Goal: Task Accomplishment & Management: Complete application form

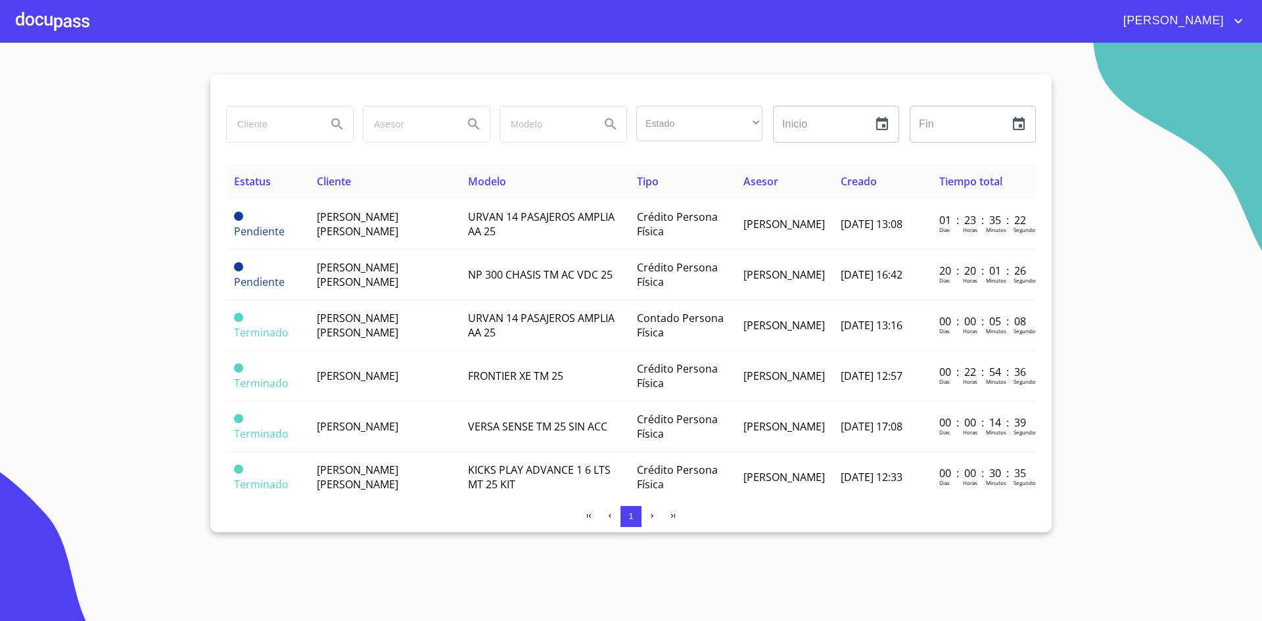
click at [300, 135] on input "search" at bounding box center [271, 125] width 89 height 36
type input "g"
type input "[PERSON_NAME]"
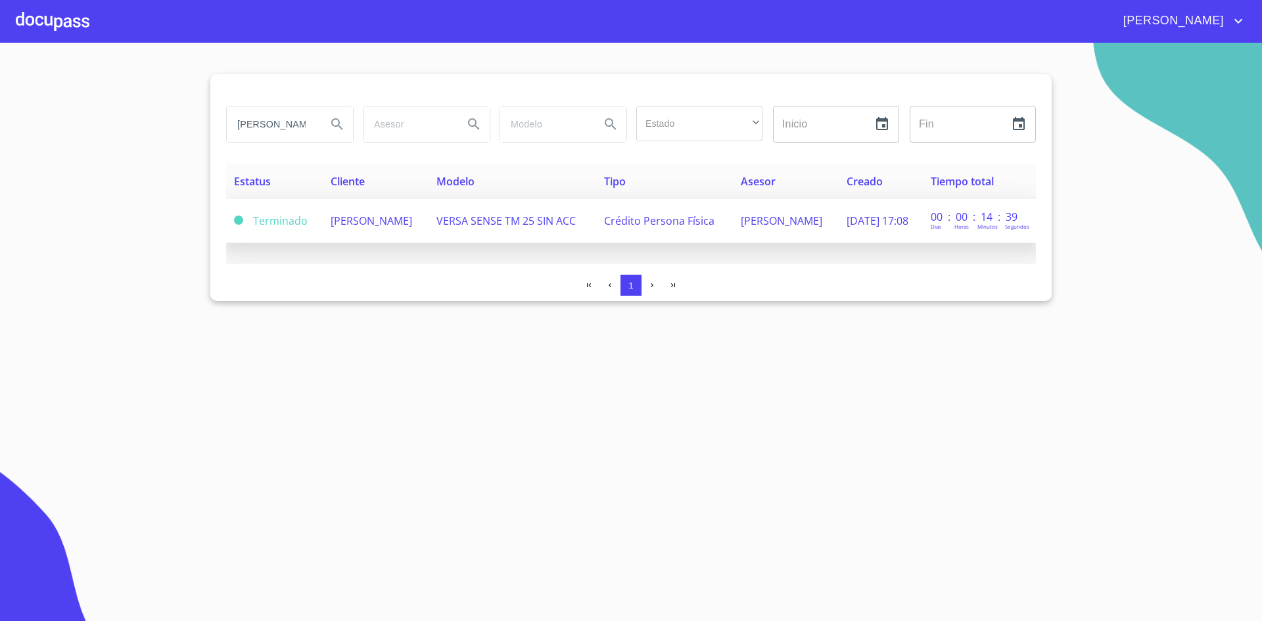
click at [360, 226] on span "[PERSON_NAME]" at bounding box center [372, 221] width 82 height 14
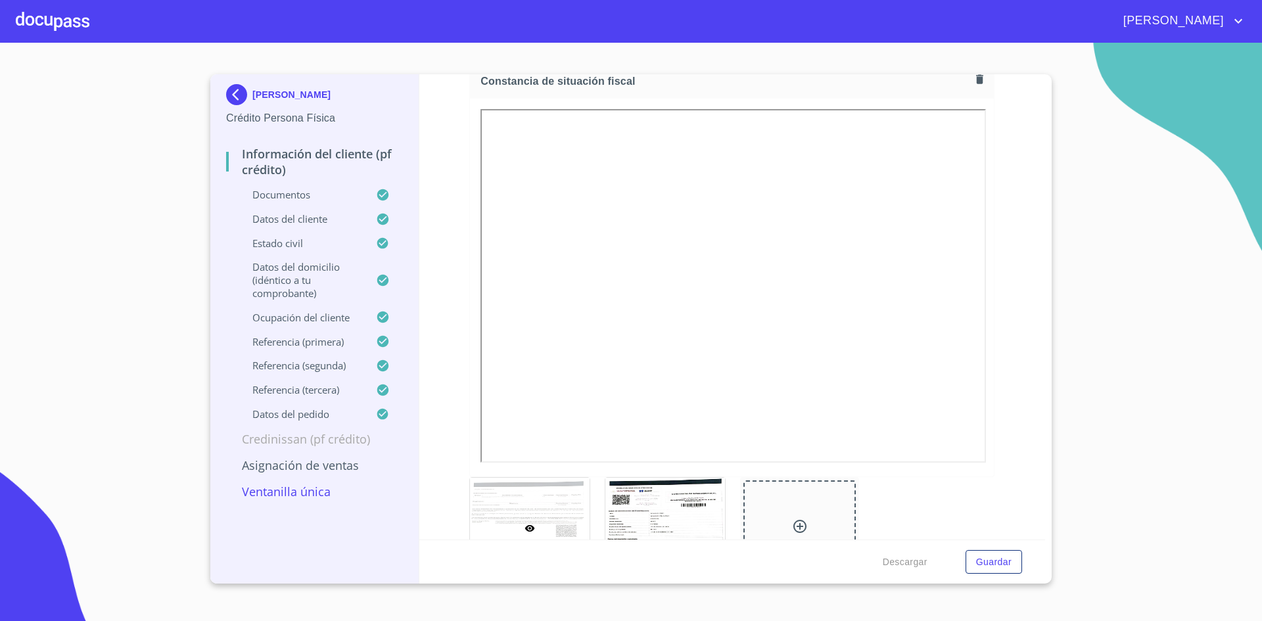
scroll to position [3788, 0]
click at [974, 84] on icon "button" at bounding box center [980, 78] width 12 height 12
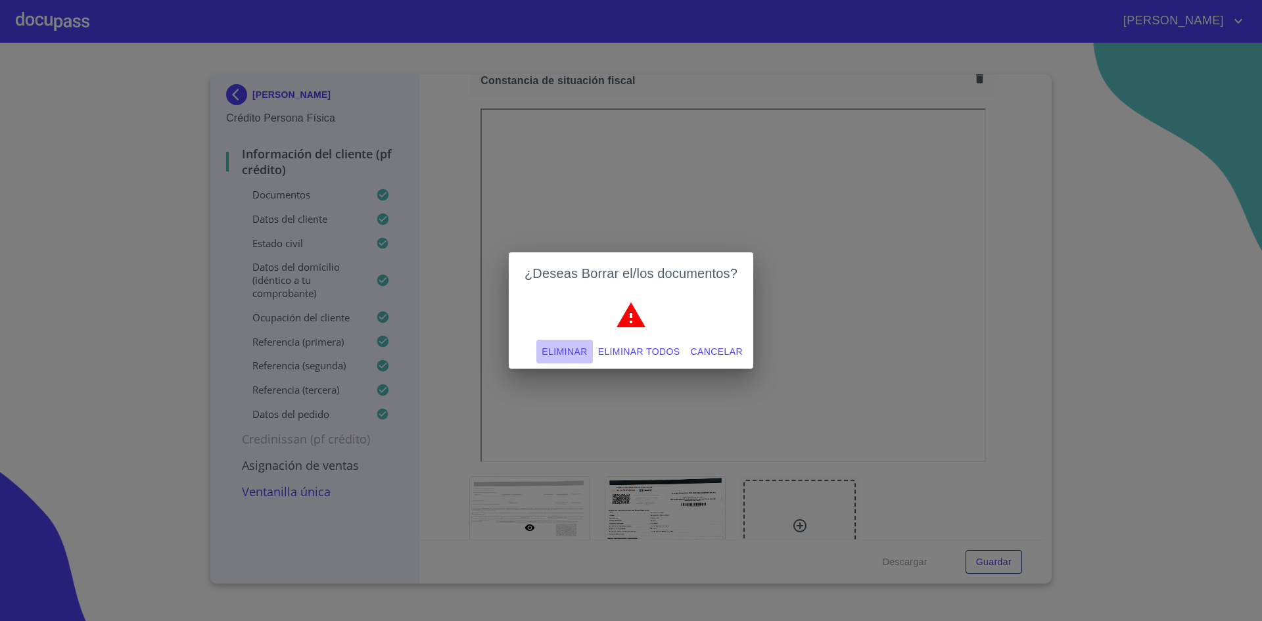
click at [564, 351] on span "Eliminar" at bounding box center [564, 352] width 45 height 16
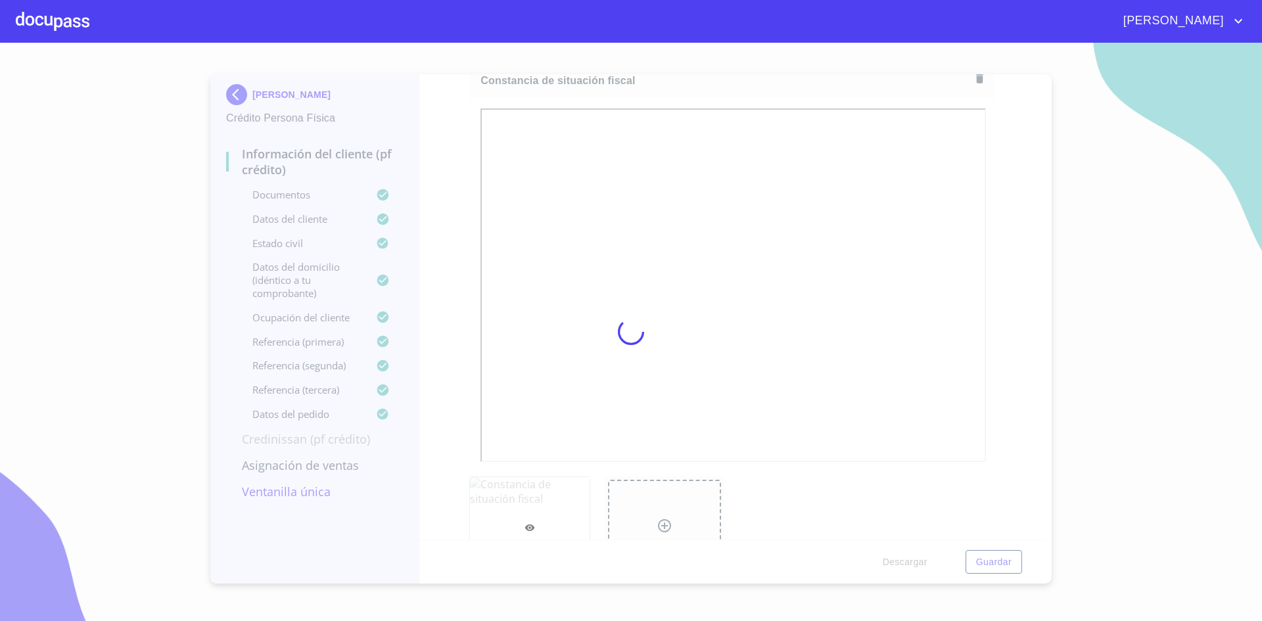
scroll to position [3783, 0]
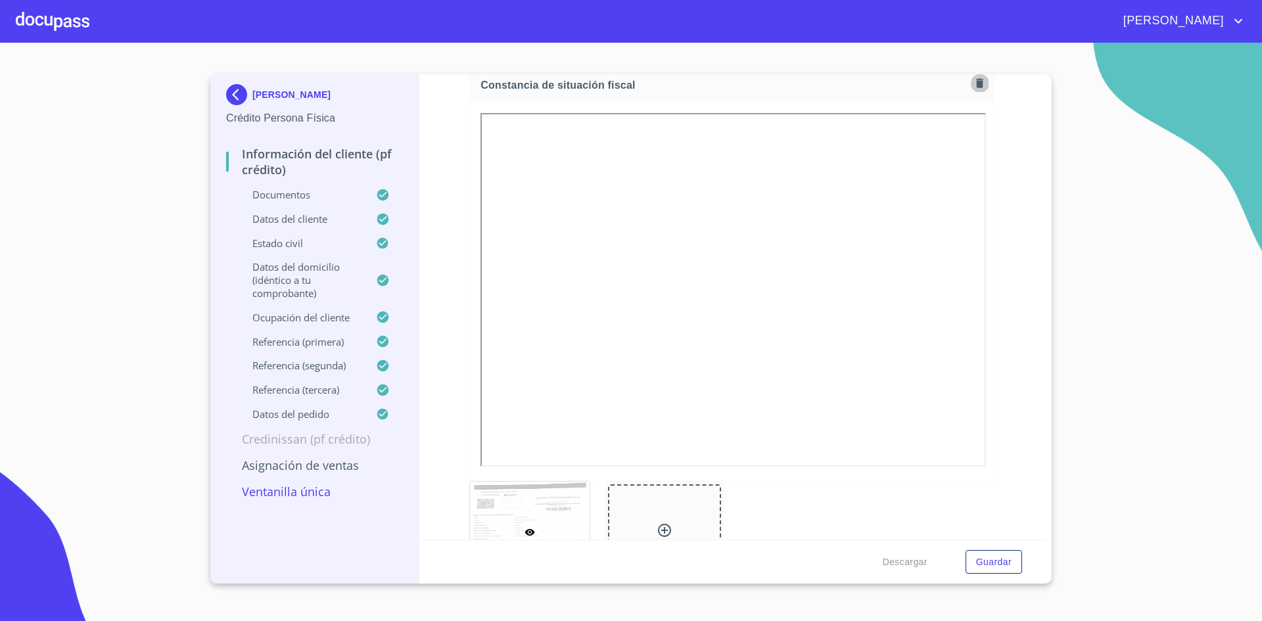
click at [976, 82] on icon "button" at bounding box center [979, 82] width 7 height 9
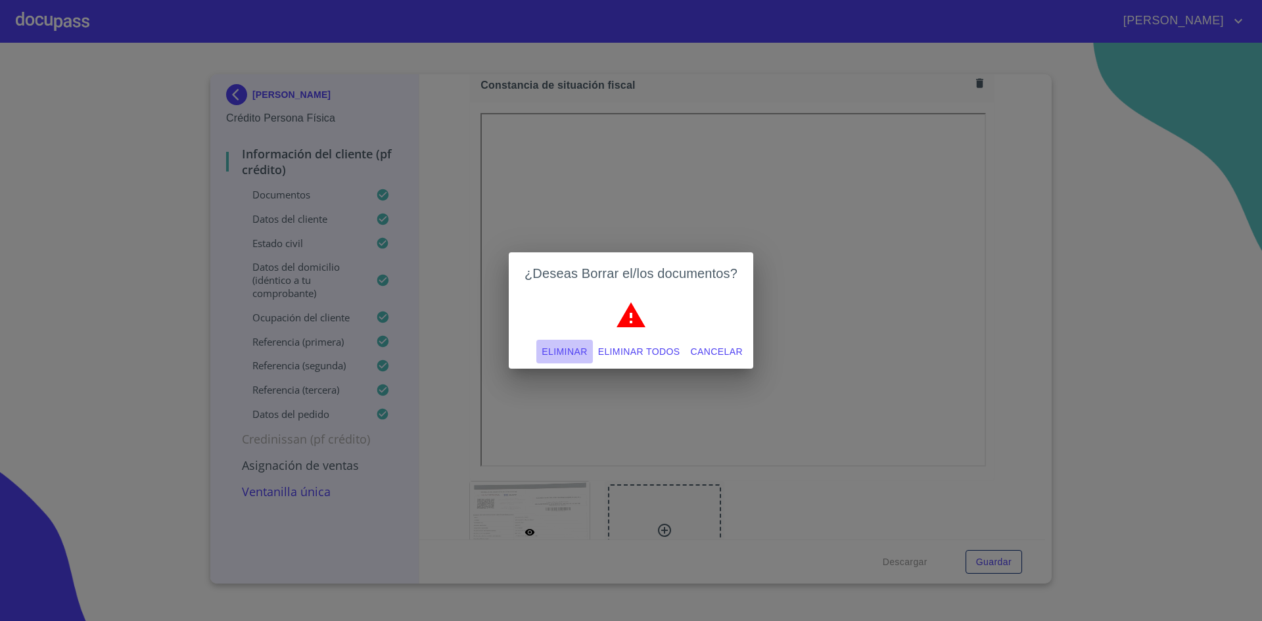
click at [562, 347] on span "Eliminar" at bounding box center [564, 352] width 45 height 16
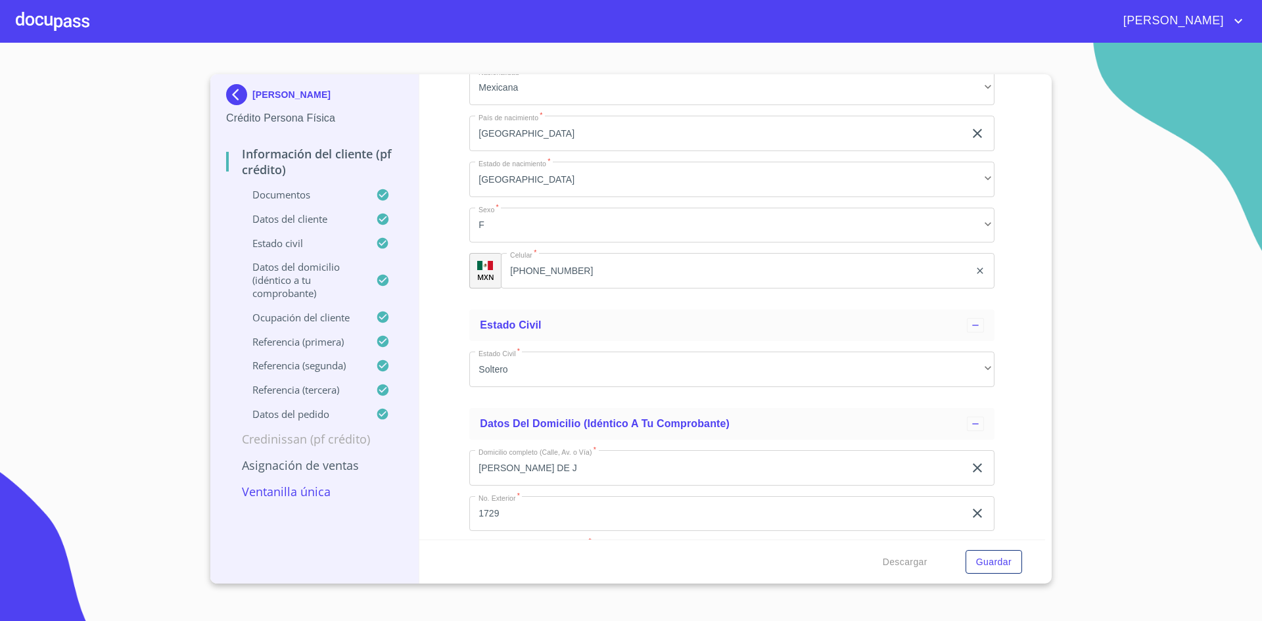
scroll to position [4421, 0]
click at [999, 551] on button "Guardar" at bounding box center [994, 562] width 57 height 24
